Goal: Task Accomplishment & Management: Manage account settings

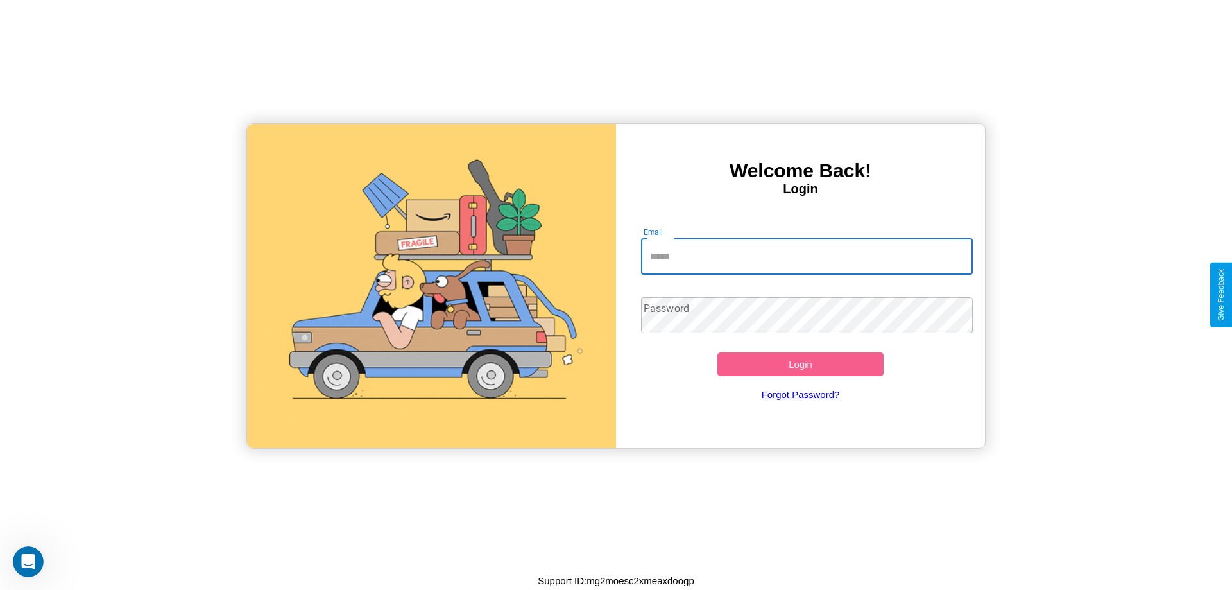
click at [806, 256] on input "Email" at bounding box center [807, 257] width 332 height 36
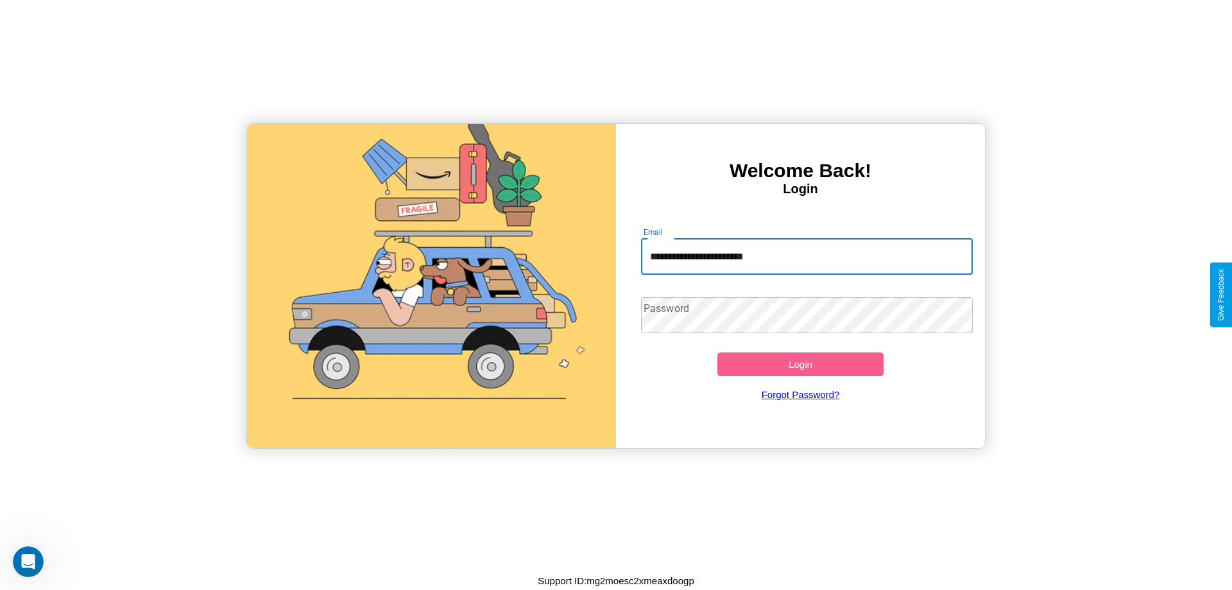
type input "**********"
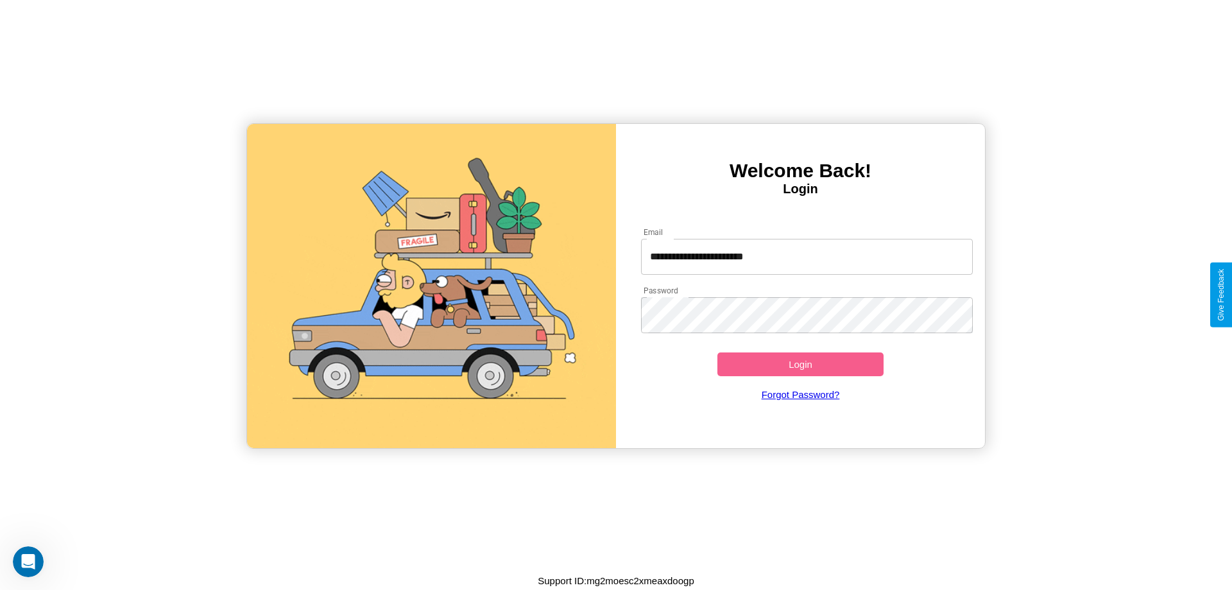
click at [800, 364] on button "Login" at bounding box center [800, 364] width 166 height 24
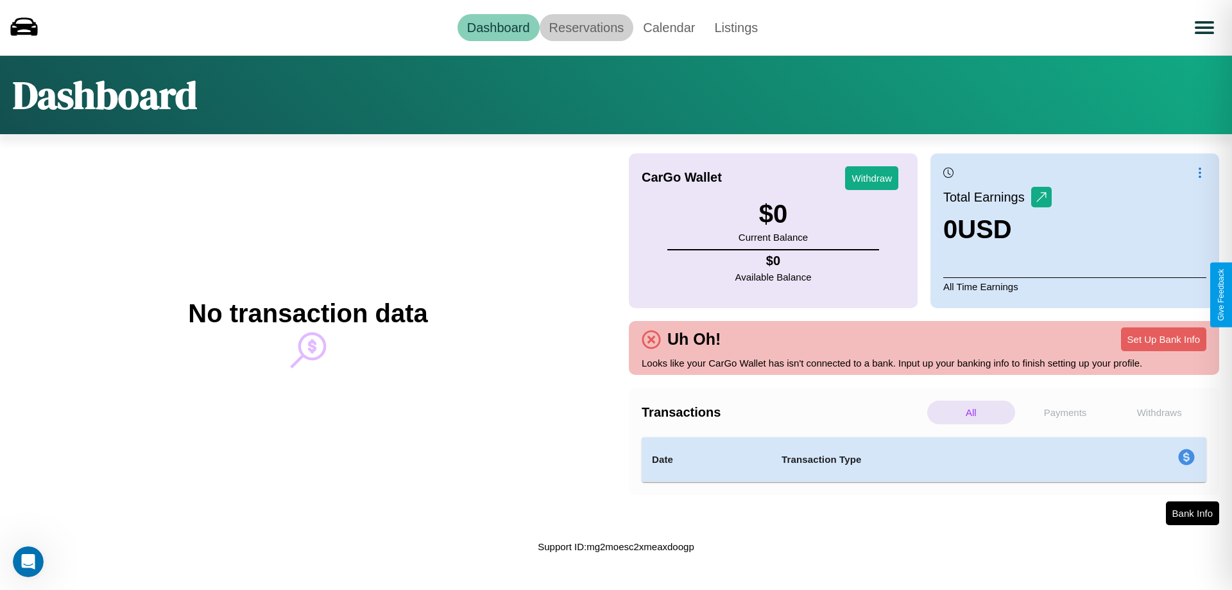
click at [586, 27] on link "Reservations" at bounding box center [587, 27] width 94 height 27
